Goal: Navigation & Orientation: Find specific page/section

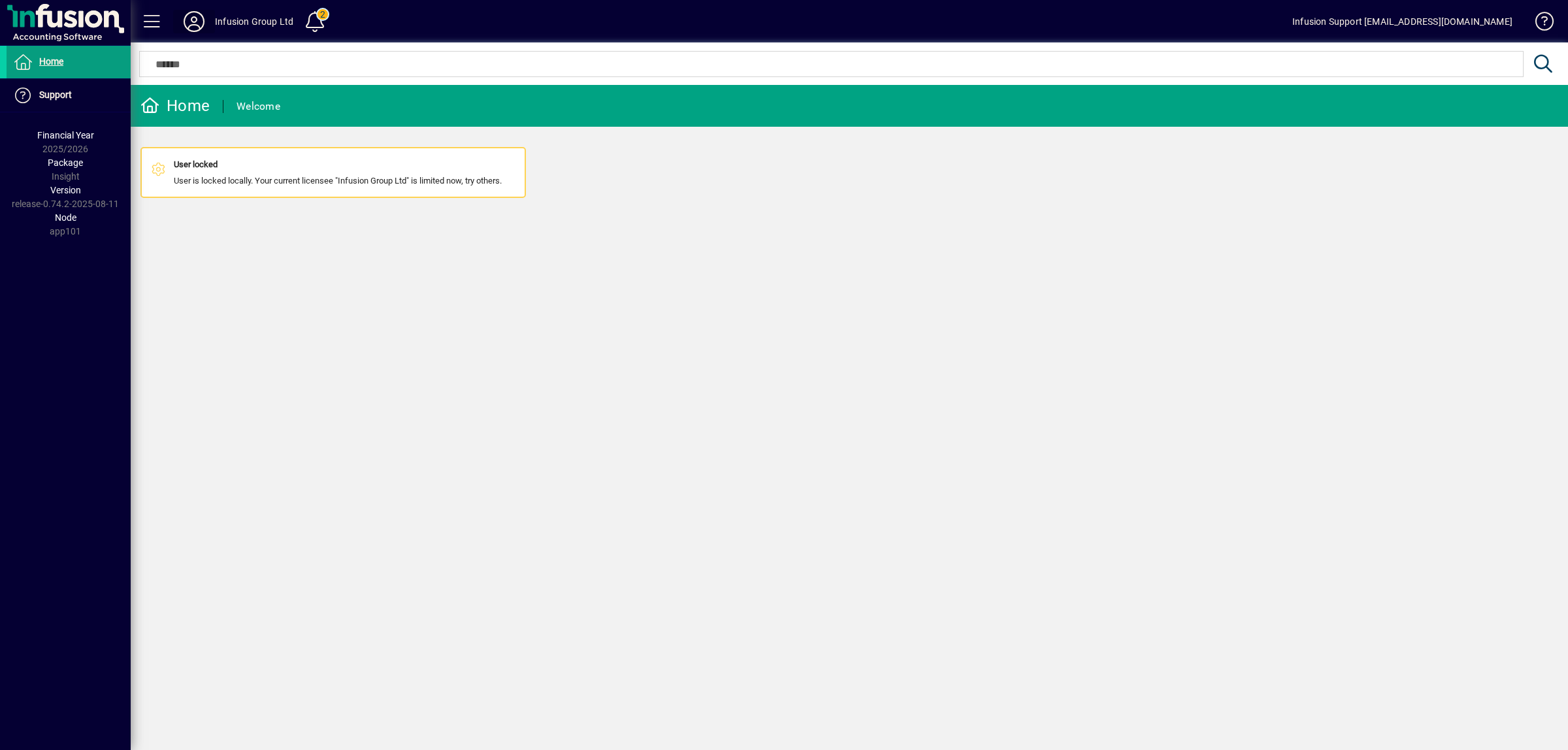
click at [200, 19] on icon at bounding box center [194, 22] width 26 height 21
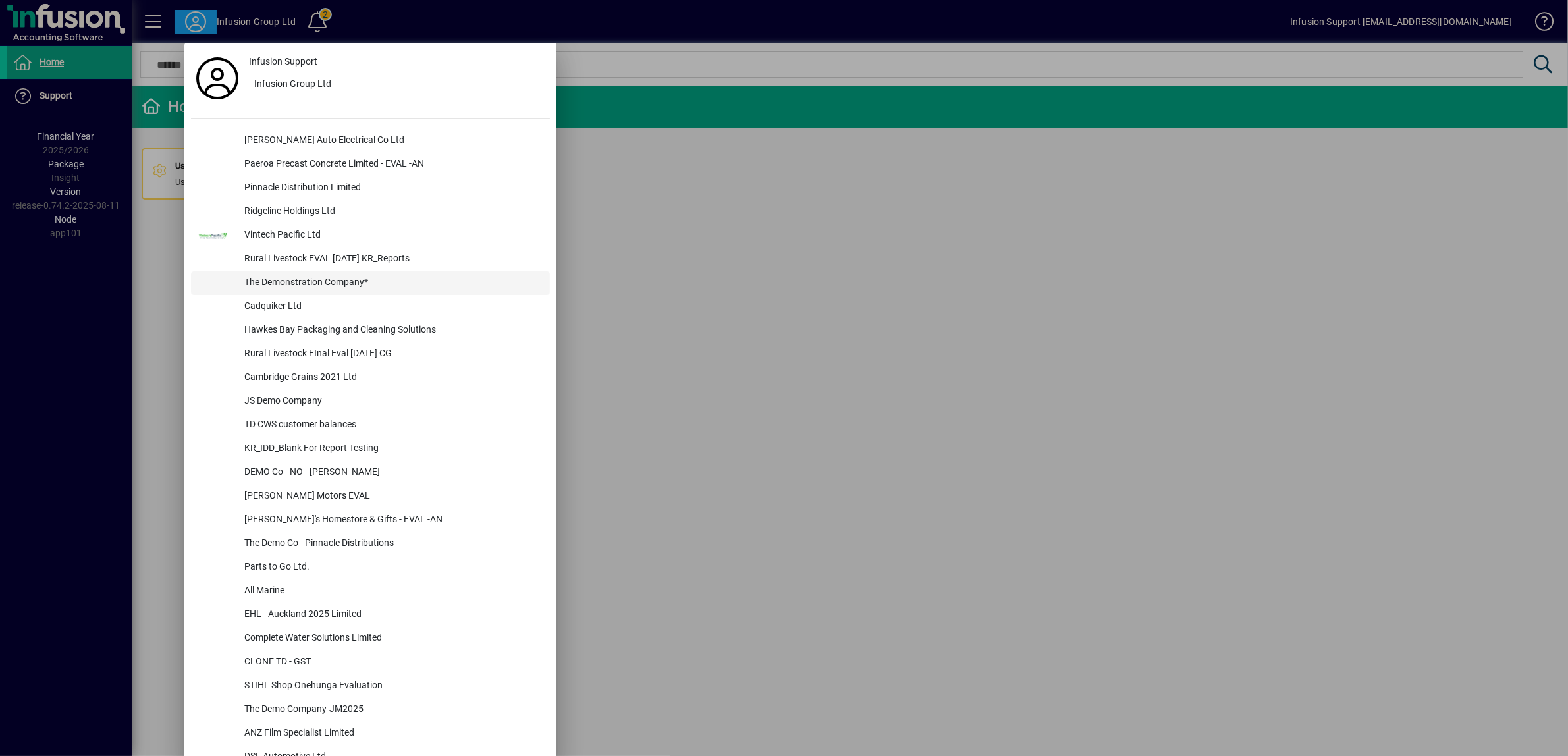
click at [300, 282] on div "The Demonstration Company*" at bounding box center [391, 283] width 317 height 24
